Goal: Information Seeking & Learning: Compare options

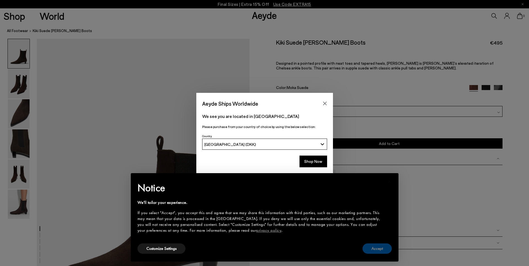
click at [379, 246] on button "Accept" at bounding box center [376, 248] width 29 height 10
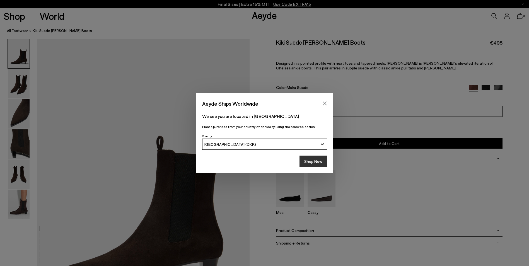
click at [312, 161] on button "Shop Now" at bounding box center [313, 162] width 28 height 12
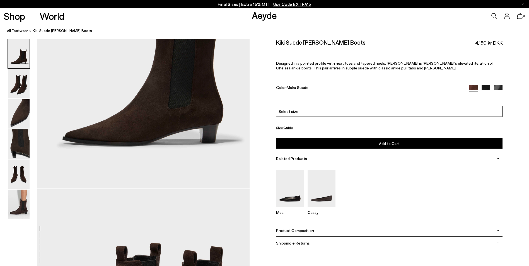
scroll to position [139, 0]
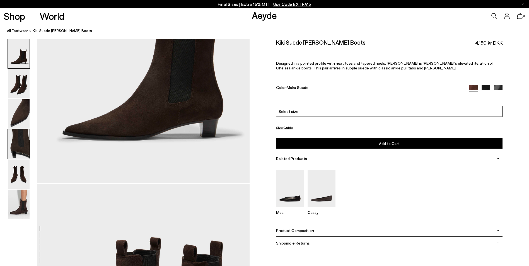
click at [16, 146] on img at bounding box center [19, 143] width 22 height 29
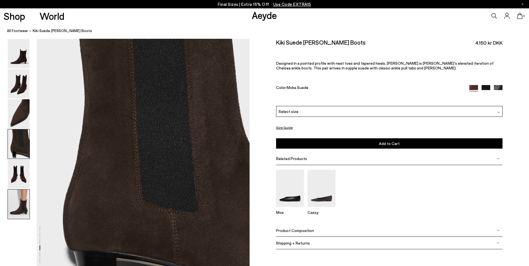
click at [22, 212] on img at bounding box center [19, 204] width 22 height 29
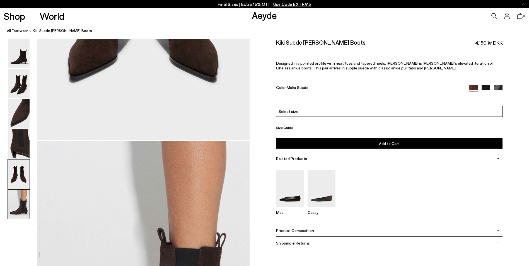
scroll to position [1460, 0]
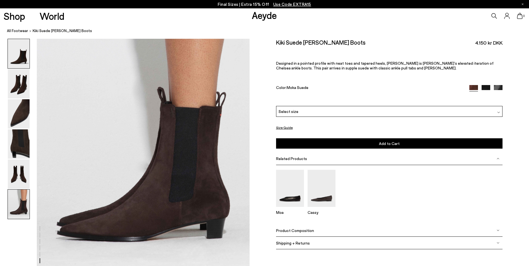
click at [23, 59] on img at bounding box center [19, 53] width 22 height 29
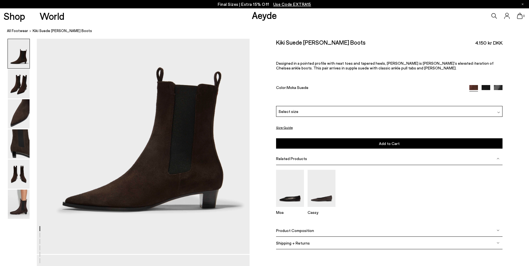
scroll to position [74, 0]
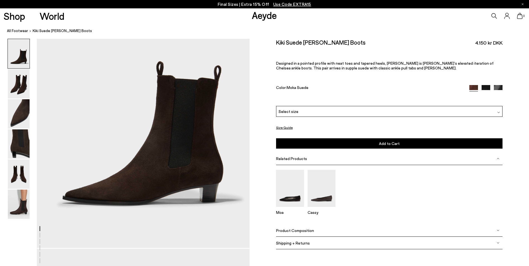
click at [501, 87] on img at bounding box center [498, 89] width 9 height 9
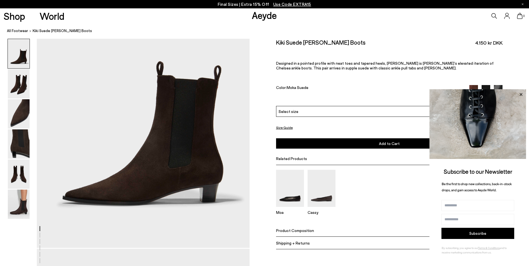
click at [521, 94] on icon at bounding box center [520, 94] width 3 height 3
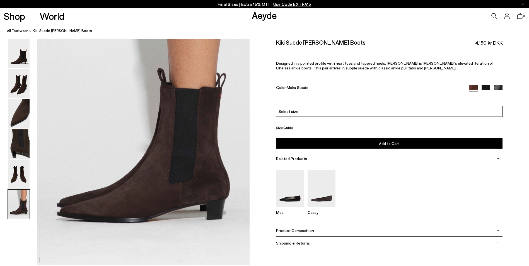
scroll to position [1486, 0]
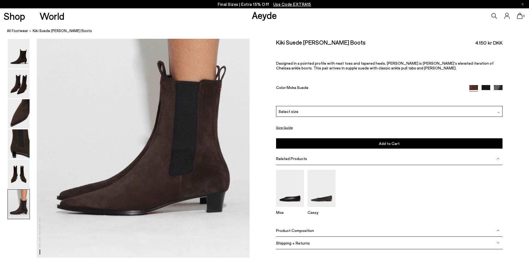
click at [248, 5] on p "Final Sizes | Extra 15% Off Use Code EXTRA15" at bounding box center [264, 4] width 93 height 7
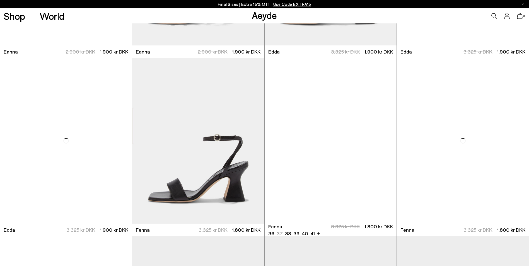
scroll to position [2462, 0]
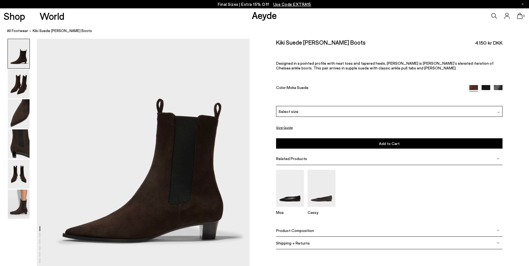
scroll to position [47, 0]
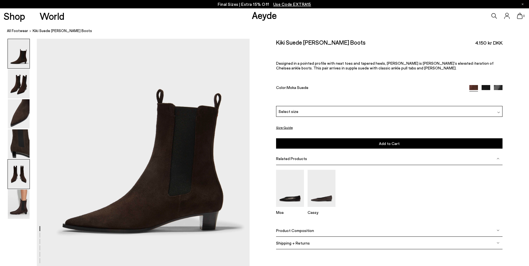
click at [15, 177] on img at bounding box center [19, 173] width 22 height 29
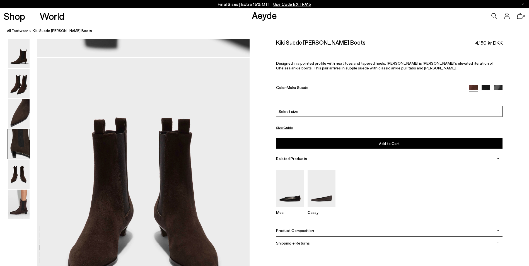
scroll to position [1138, 0]
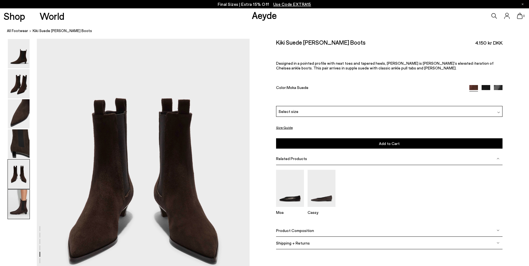
click at [18, 207] on img at bounding box center [19, 204] width 22 height 29
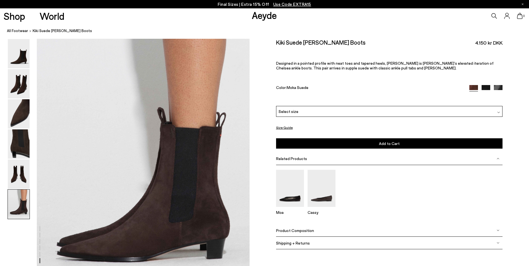
scroll to position [1460, 0]
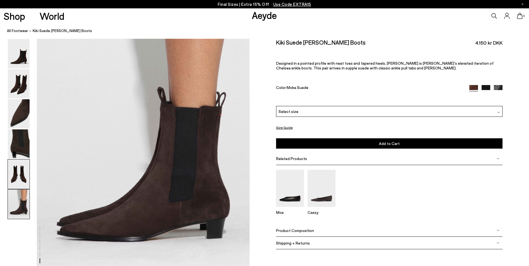
click at [19, 175] on img at bounding box center [19, 173] width 22 height 29
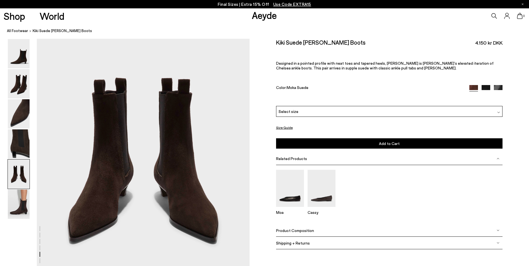
scroll to position [1138, 0]
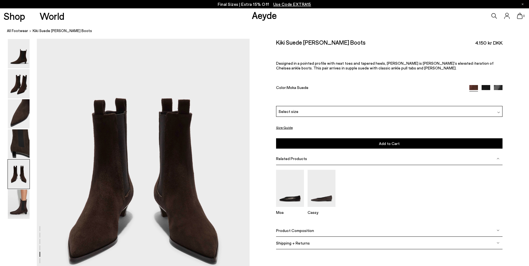
click at [485, 88] on img at bounding box center [485, 89] width 9 height 9
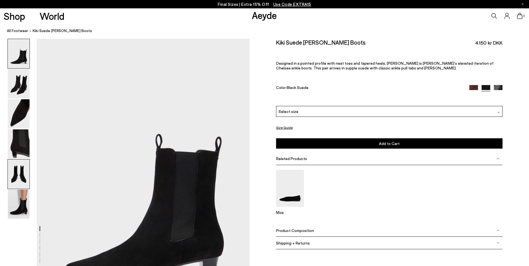
click at [17, 175] on img at bounding box center [19, 173] width 22 height 29
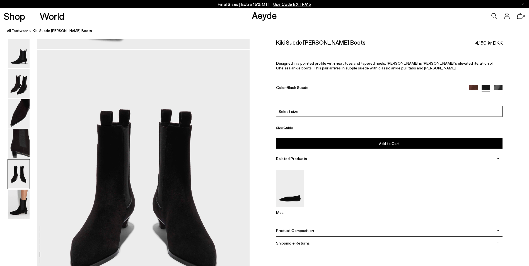
scroll to position [1138, 0]
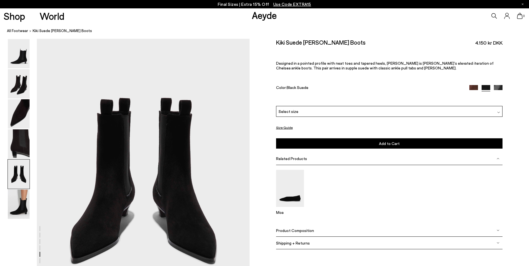
click at [495, 86] on img at bounding box center [498, 89] width 9 height 9
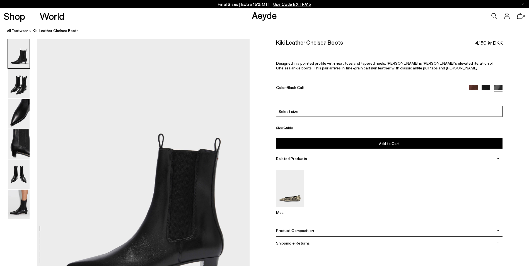
click at [474, 86] on img at bounding box center [473, 89] width 9 height 9
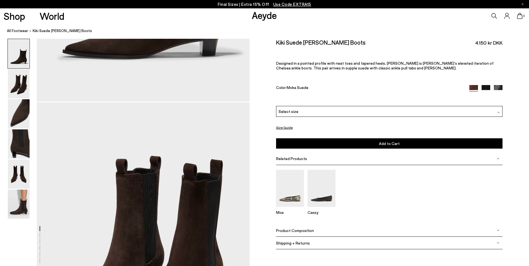
scroll to position [223, 0]
